Goal: Find specific page/section: Find specific page/section

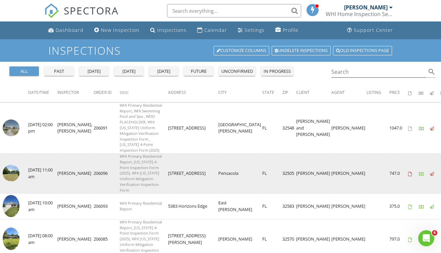
drag, startPoint x: 161, startPoint y: 165, endPoint x: 191, endPoint y: 167, distance: 29.2
click at [191, 167] on td "[STREET_ADDRESS]" at bounding box center [193, 173] width 50 height 40
drag, startPoint x: 191, startPoint y: 167, endPoint x: 178, endPoint y: 166, distance: 12.8
copy td "[STREET_ADDRESS]"
click at [13, 164] on img at bounding box center [11, 172] width 17 height 17
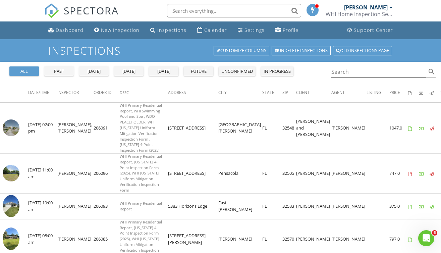
click at [27, 71] on div "all" at bounding box center [24, 71] width 24 height 7
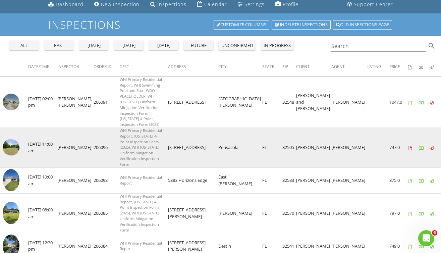
scroll to position [34, 0]
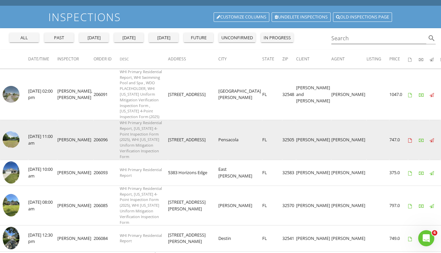
click at [136, 129] on span "WHI Primary Residential Report, Florida 4-Point Inspection Form (2025), WHI Flo…" at bounding box center [141, 139] width 42 height 39
click at [13, 135] on img at bounding box center [11, 139] width 17 height 17
click at [8, 131] on img at bounding box center [11, 139] width 17 height 17
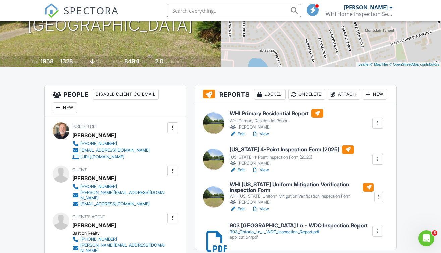
scroll to position [134, 0]
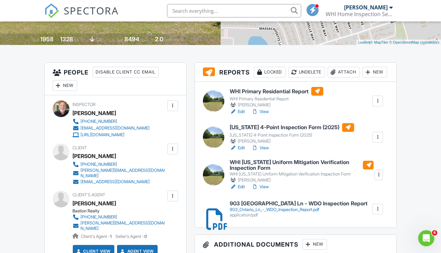
click at [244, 95] on h6 "WHI Primary Residential Report" at bounding box center [275, 91] width 93 height 9
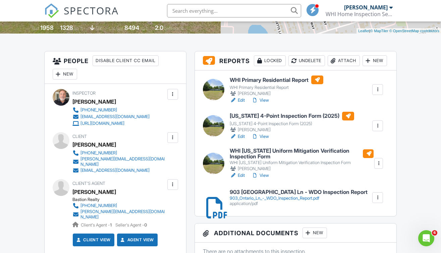
scroll to position [168, 0]
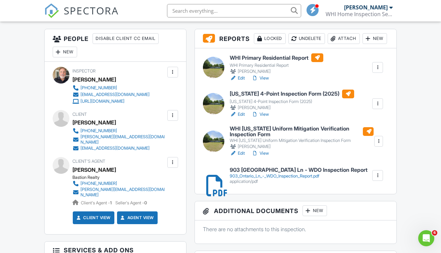
click at [262, 137] on h6 "WHI [US_STATE] Uniform Mitigation Verification Inspection Form" at bounding box center [301, 132] width 144 height 12
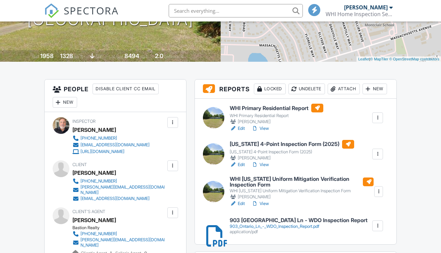
scroll to position [168, 0]
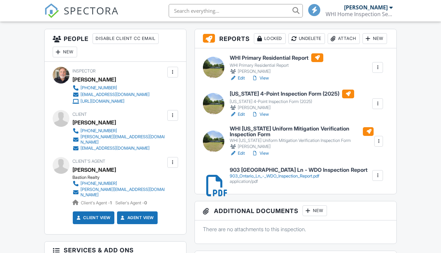
click at [212, 114] on div at bounding box center [213, 103] width 21 height 21
